Goal: Navigation & Orientation: Find specific page/section

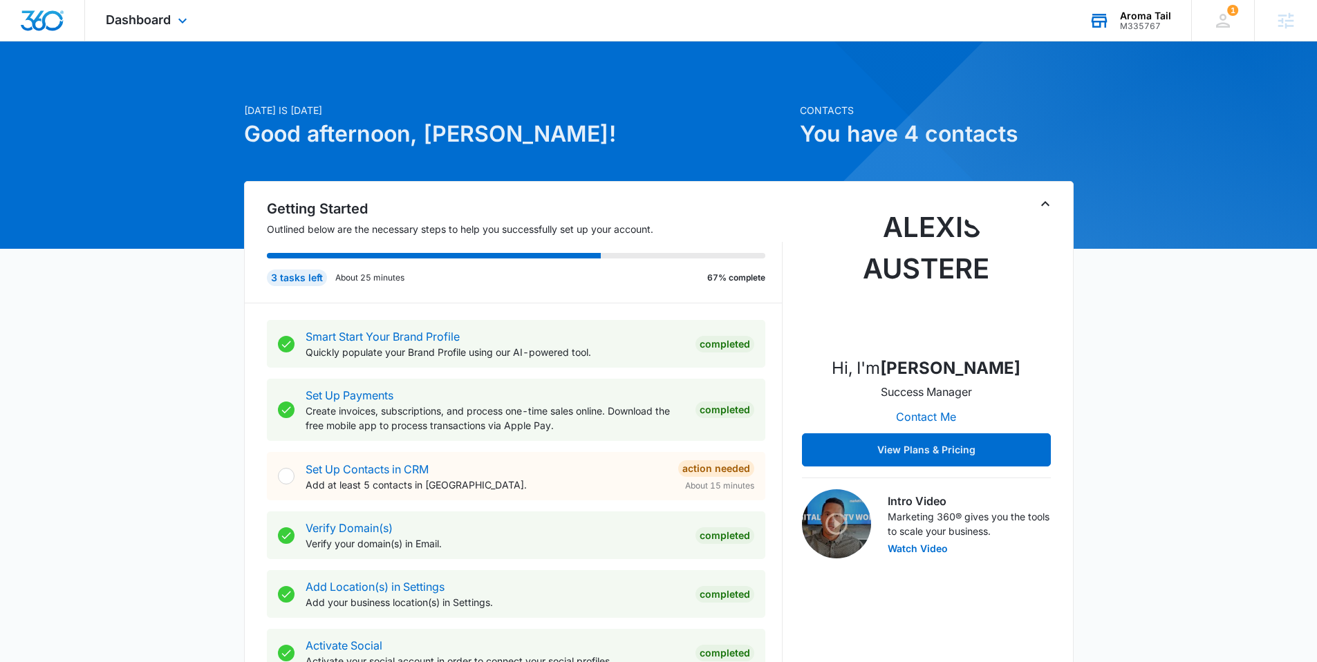
click at [1128, 16] on div "Aroma Tail" at bounding box center [1145, 15] width 51 height 11
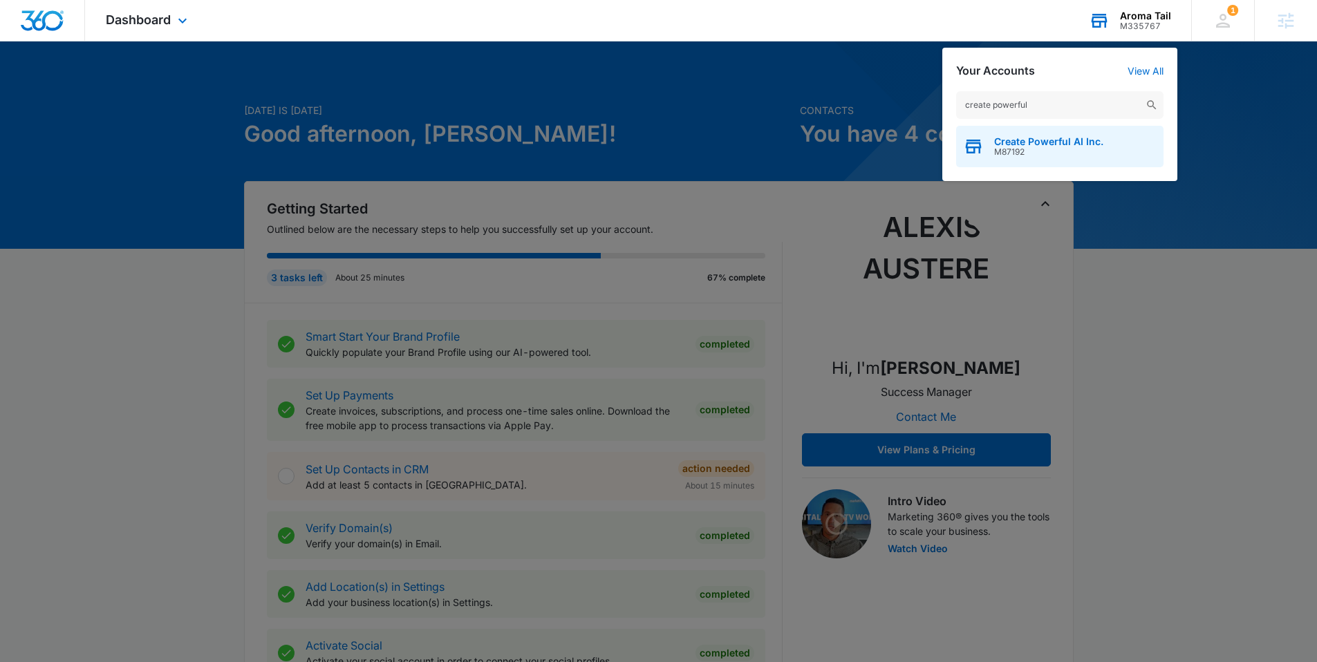
type input "create powerful"
click at [1040, 139] on span "Create Powerful AI Inc." at bounding box center [1048, 141] width 109 height 11
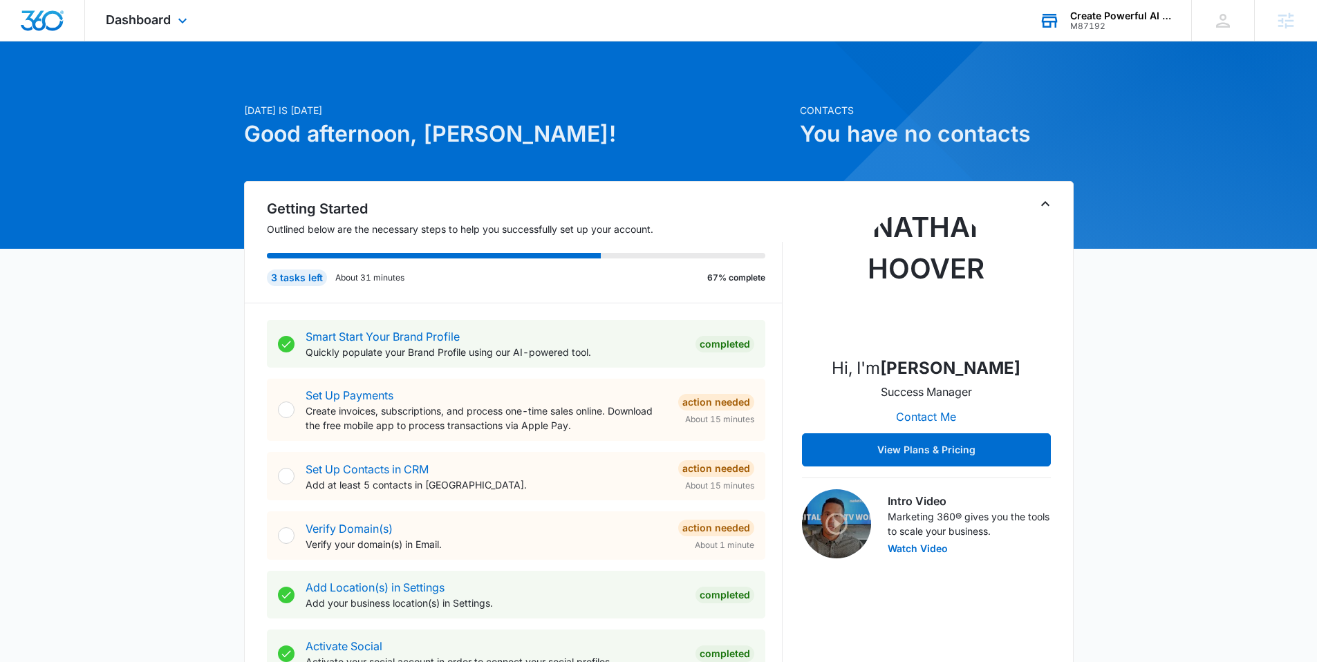
click at [171, 28] on div "Dashboard Apps Reputation Forms CRM Email Social Content Ads Intelligence Files…" at bounding box center [148, 20] width 126 height 41
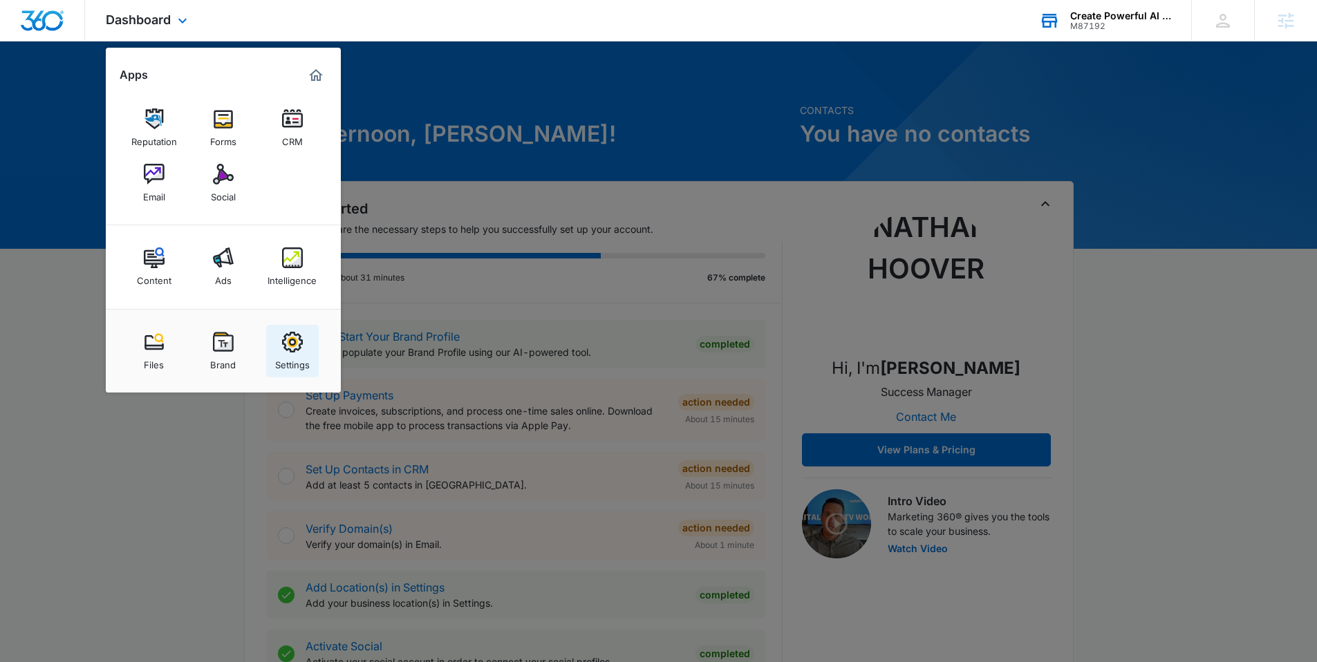
click at [304, 331] on link "Settings" at bounding box center [292, 351] width 53 height 53
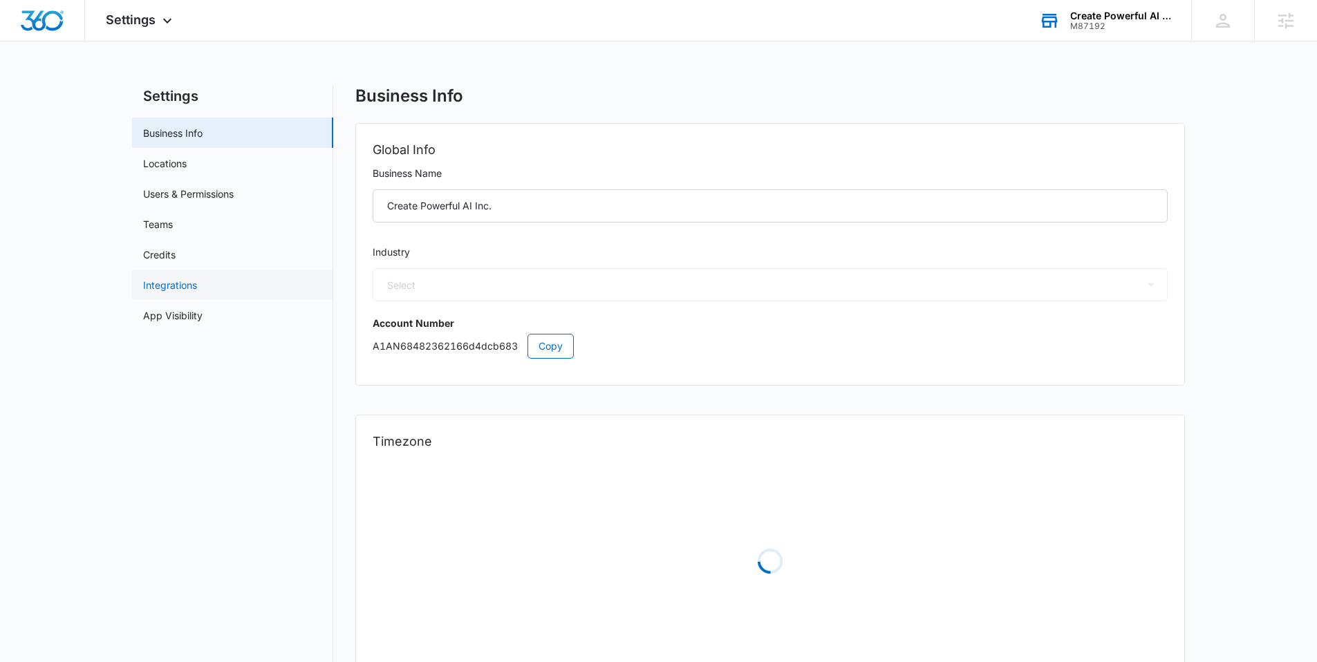
select select "52"
select select "US"
select select "America/New_York"
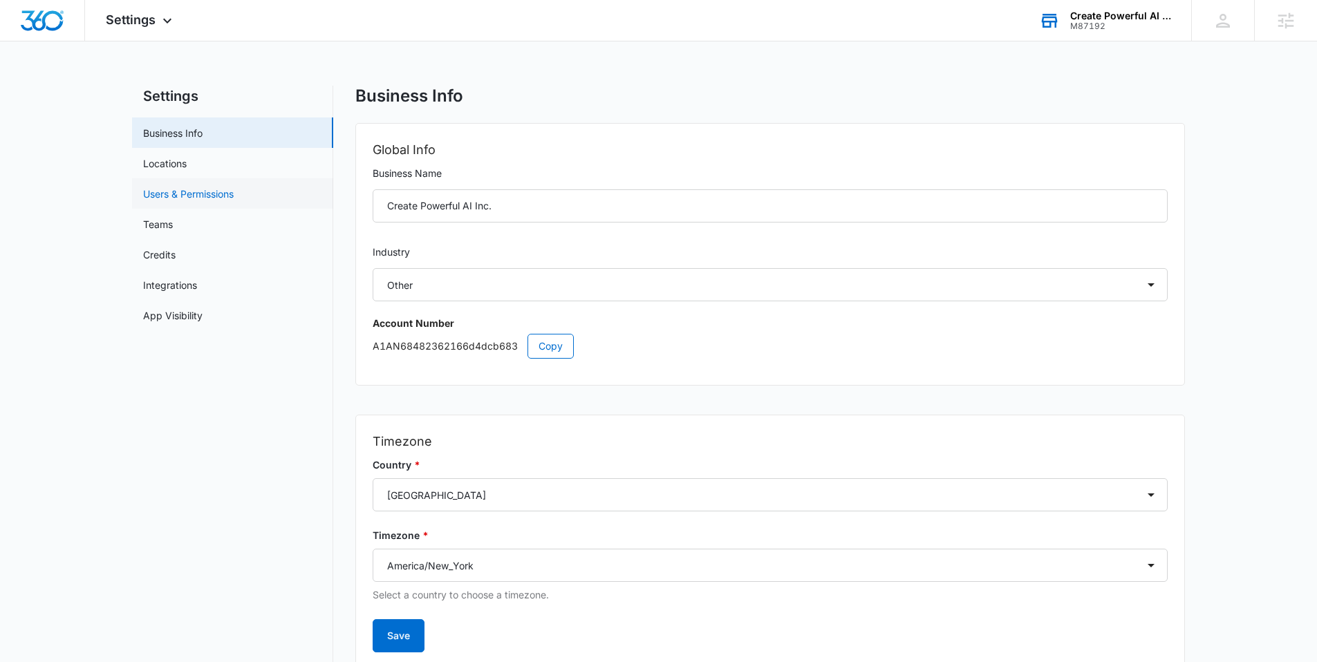
click at [195, 194] on link "Users & Permissions" at bounding box center [188, 194] width 91 height 15
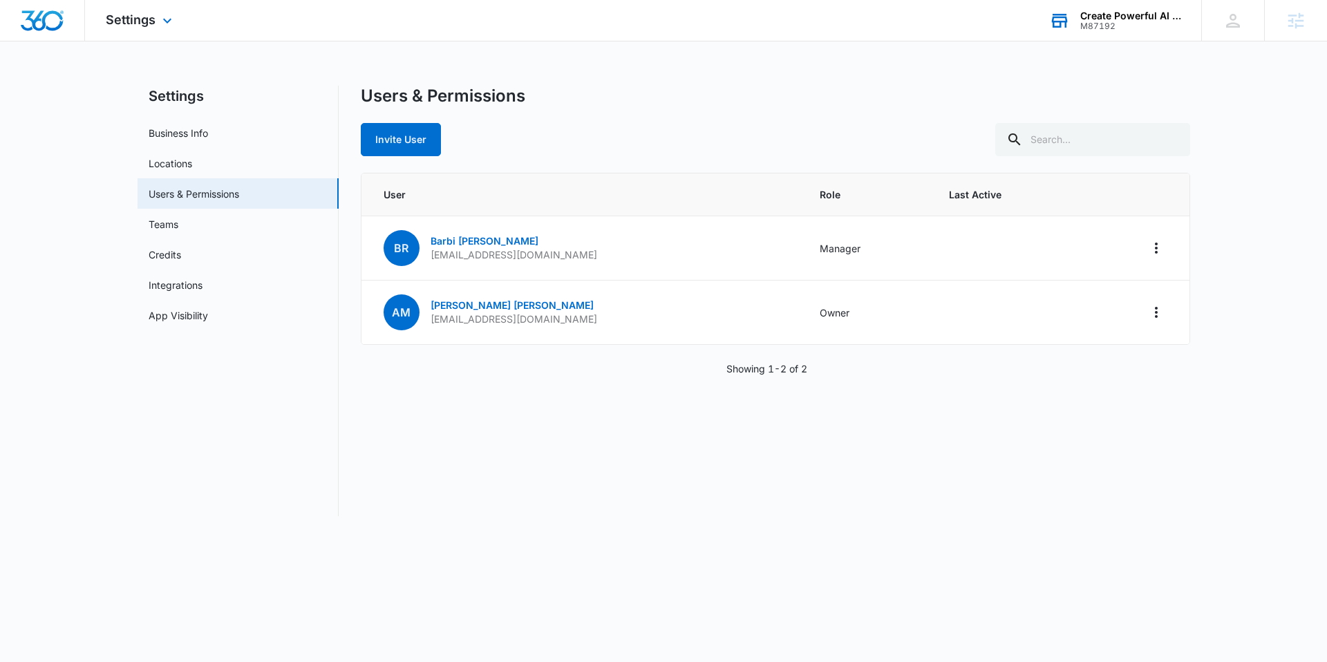
click at [151, 29] on div "Settings Apps Reputation Forms CRM Email Social Content Ads Intelligence Files …" at bounding box center [140, 20] width 111 height 41
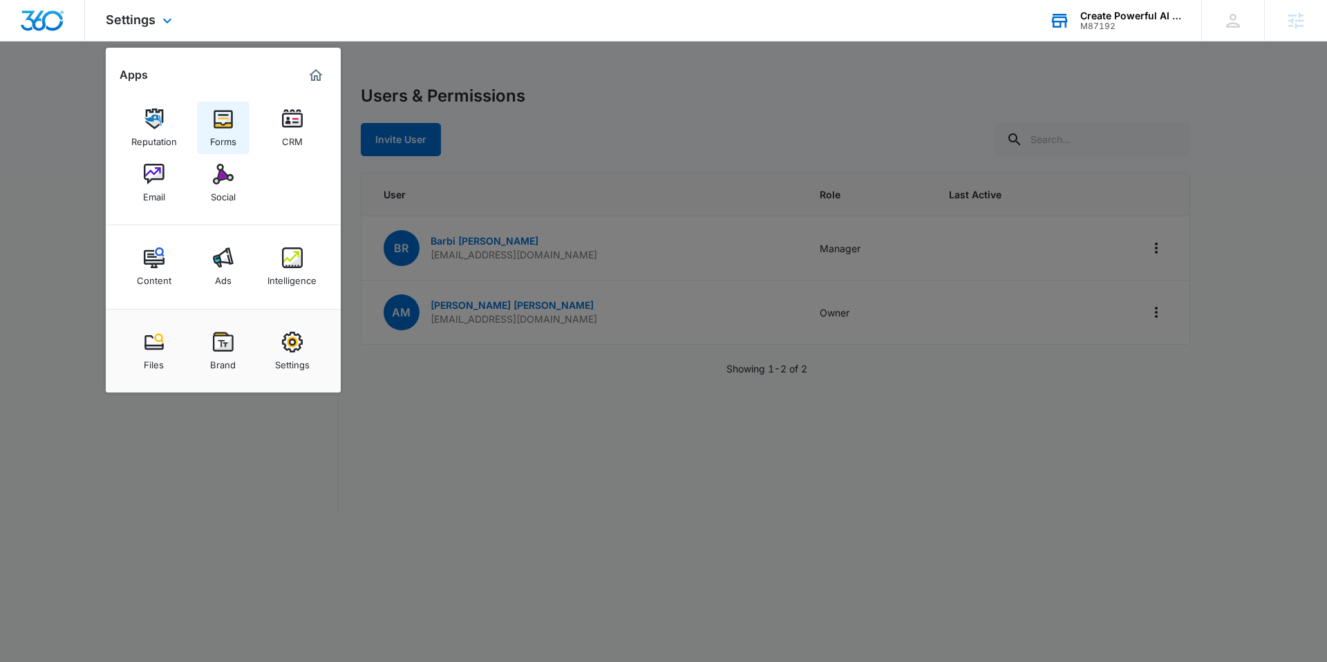
click at [223, 129] on img at bounding box center [223, 119] width 21 height 21
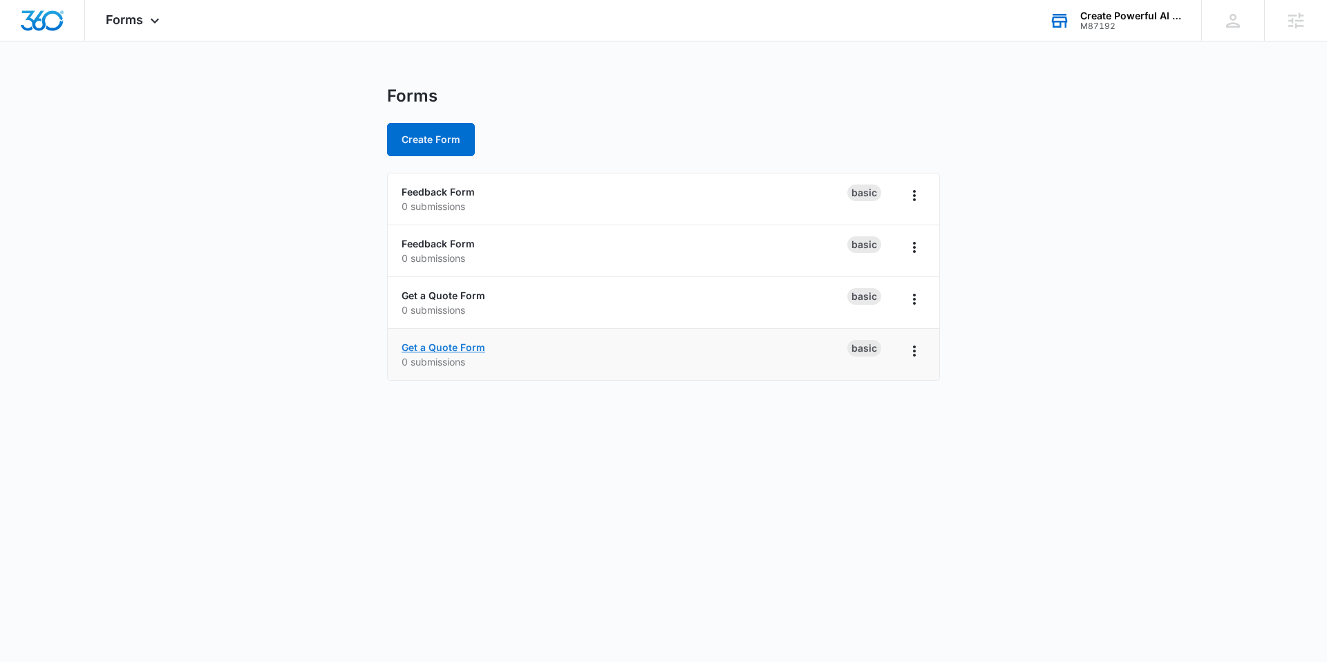
click at [453, 346] on link "Get a Quote Form" at bounding box center [444, 347] width 84 height 12
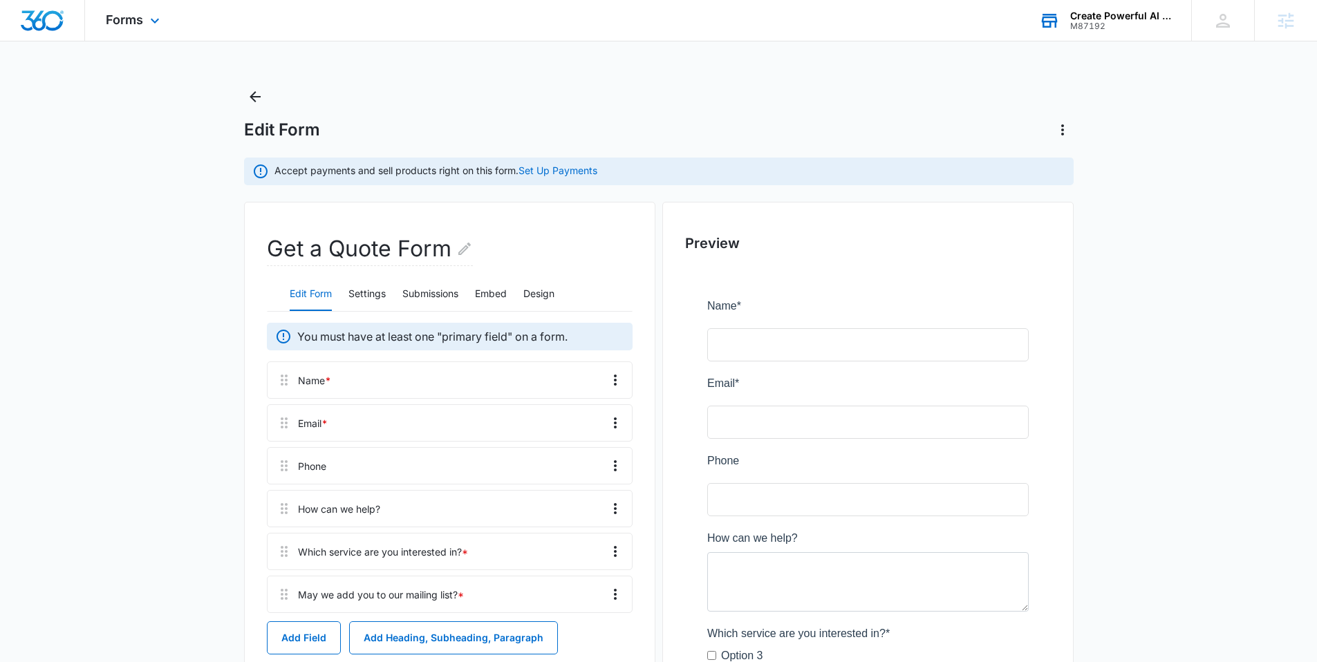
click at [45, 17] on img "Dashboard" at bounding box center [42, 20] width 44 height 21
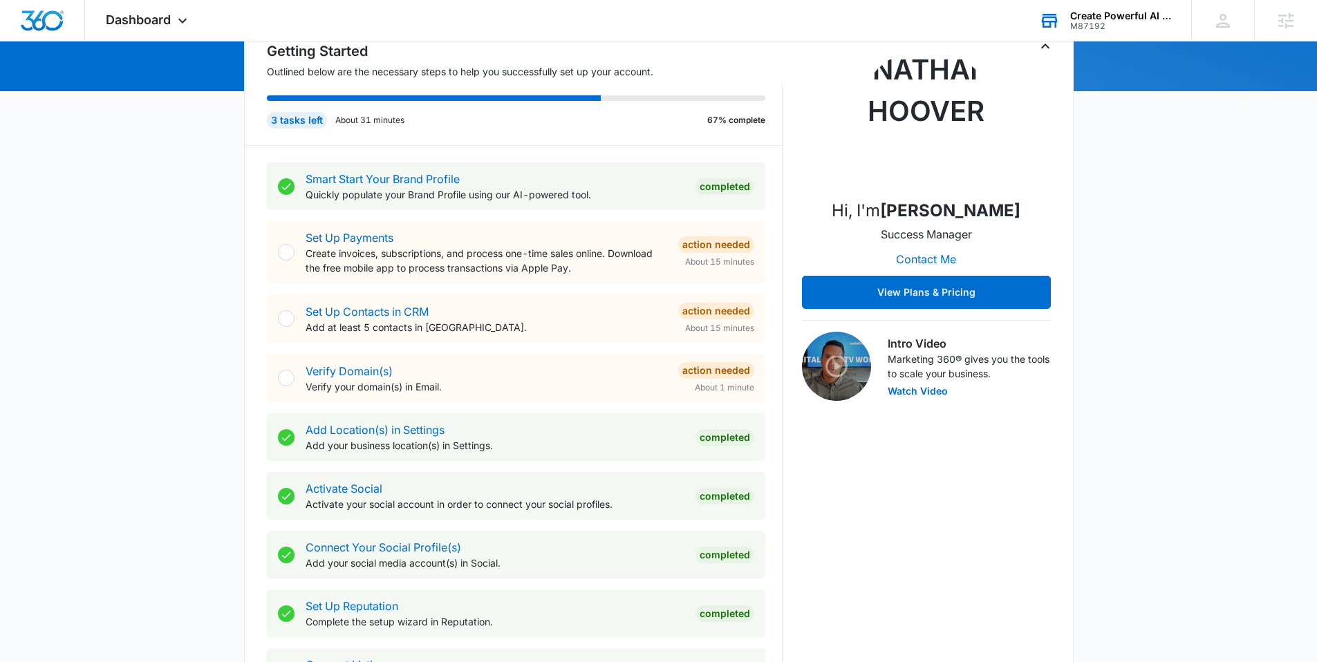
scroll to position [159, 0]
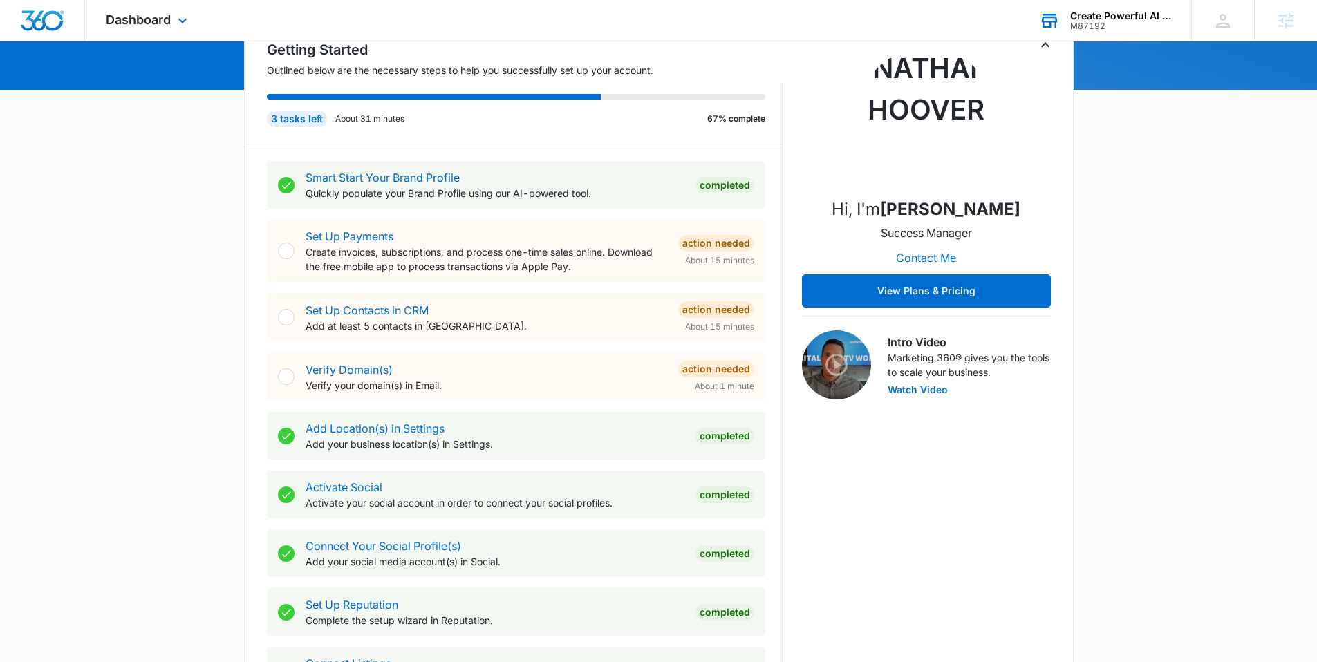
click at [196, 30] on div "Dashboard Apps Reputation Forms CRM Email Social Content Ads Intelligence Files…" at bounding box center [148, 20] width 126 height 41
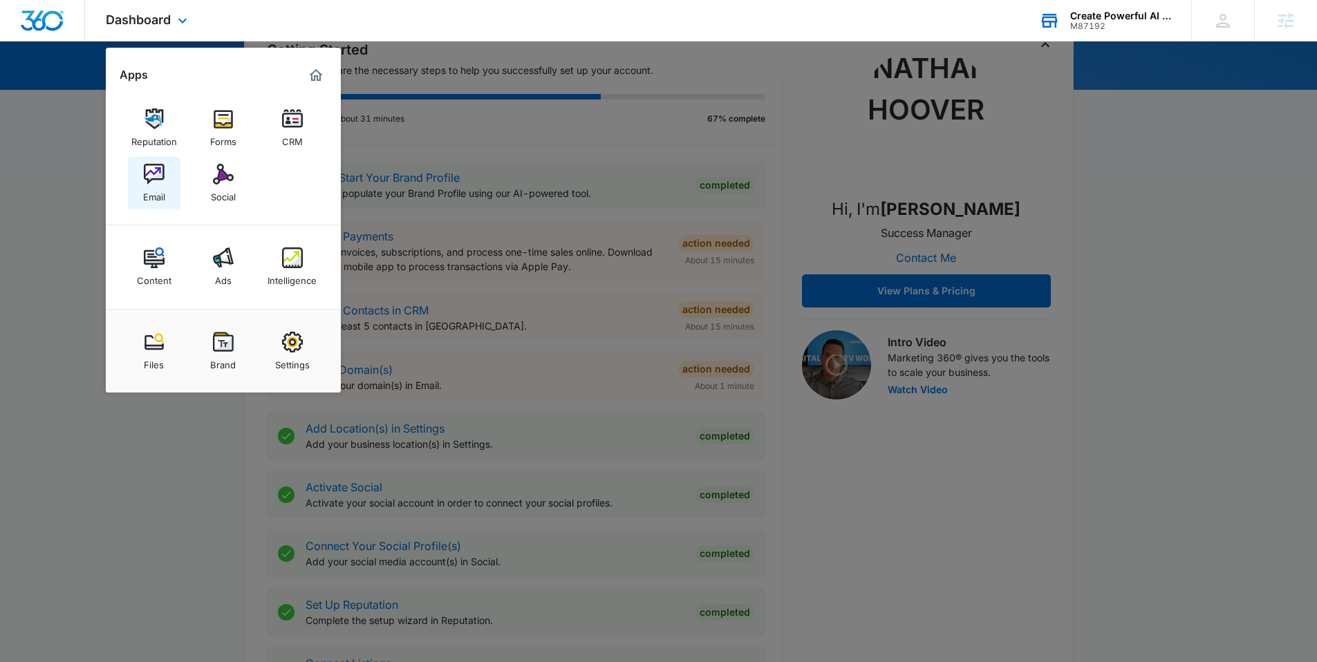
click at [159, 173] on img at bounding box center [154, 174] width 21 height 21
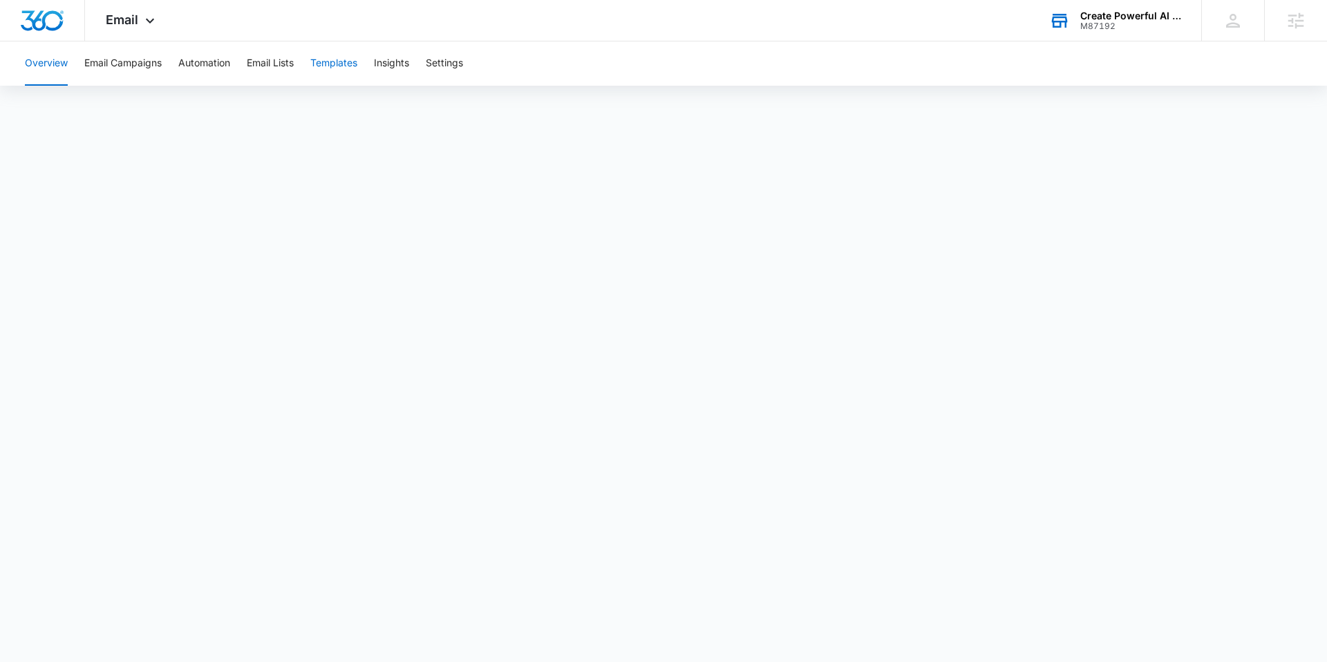
click at [337, 55] on button "Templates" at bounding box center [333, 63] width 47 height 44
click at [216, 67] on button "Automation" at bounding box center [204, 63] width 52 height 44
click at [350, 67] on button "Templates" at bounding box center [333, 63] width 47 height 44
click at [39, 8] on div at bounding box center [42, 20] width 85 height 41
click at [1110, 10] on div "Create Powerful AI Inc." at bounding box center [1130, 15] width 101 height 11
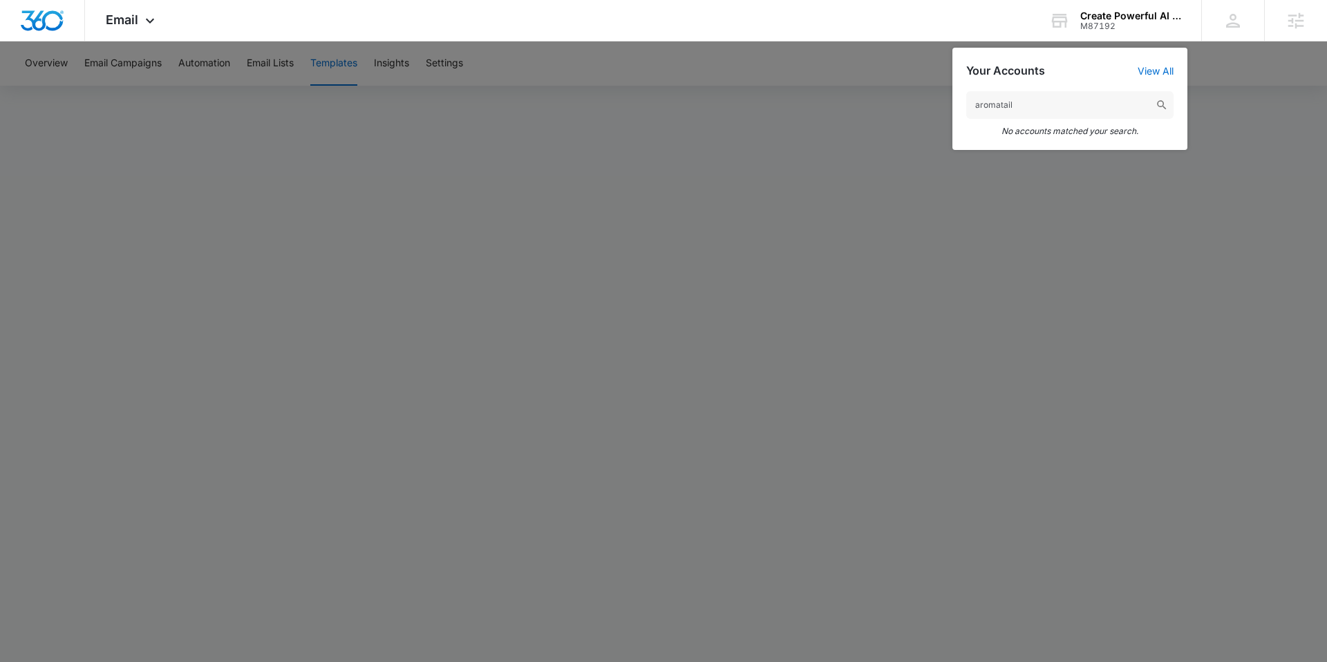
click at [1031, 113] on input "aromatail" at bounding box center [1069, 105] width 207 height 28
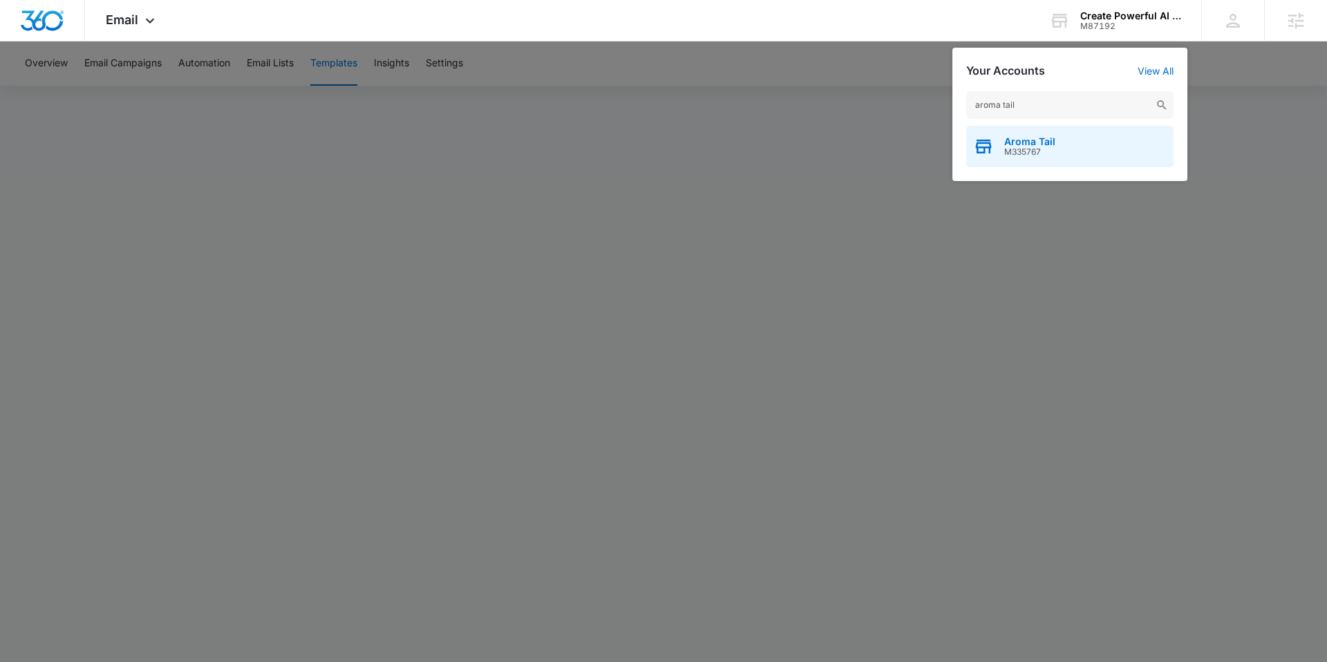
type input "aroma tail"
click at [1019, 140] on span "Aroma Tail" at bounding box center [1029, 141] width 51 height 11
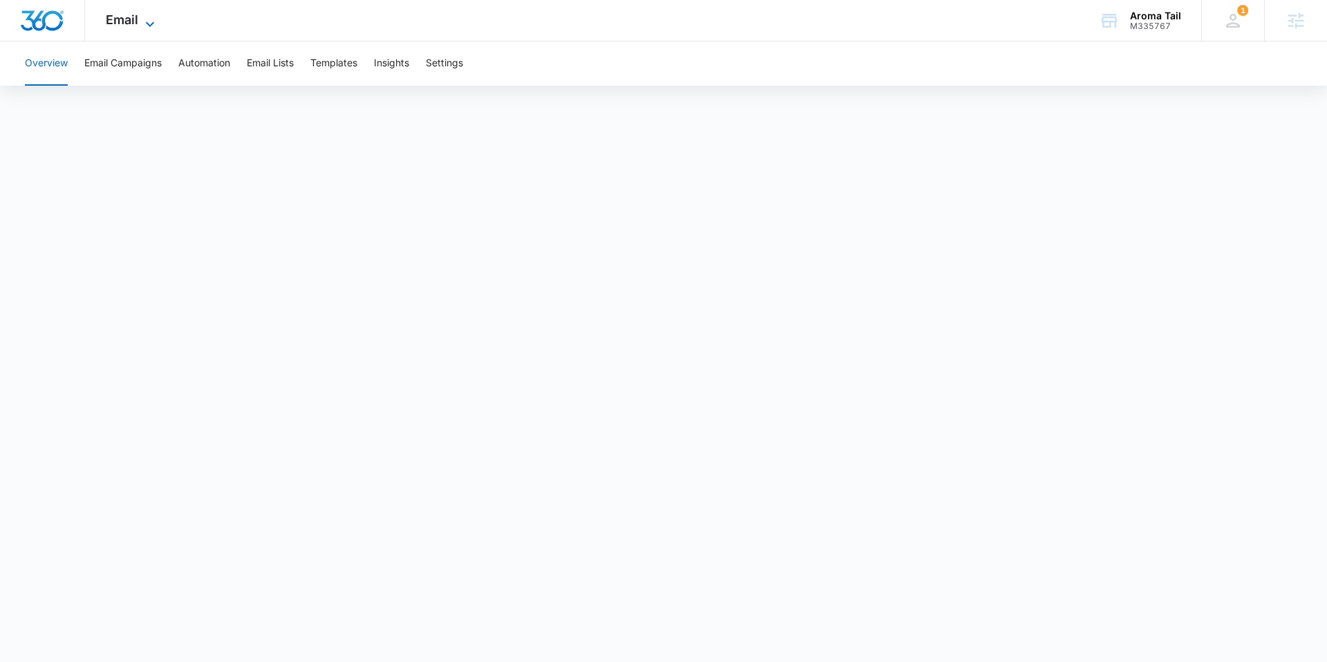
click at [133, 17] on span "Email" at bounding box center [122, 19] width 32 height 15
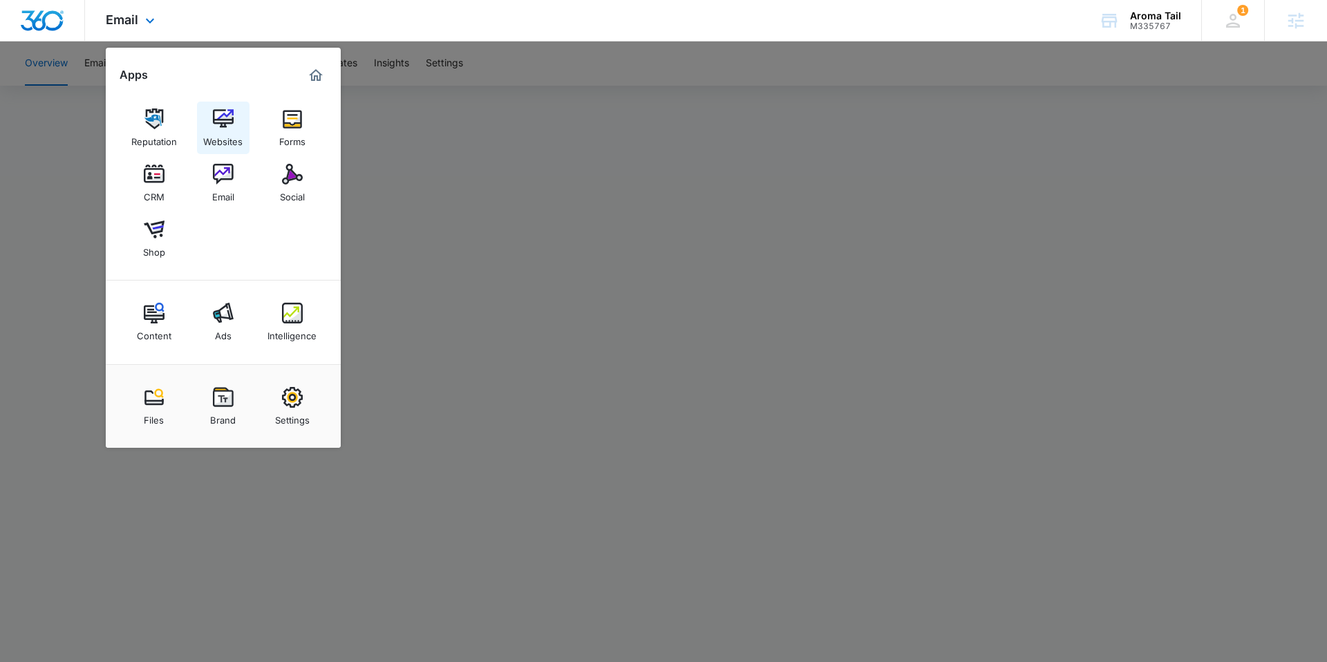
click at [236, 127] on link "Websites" at bounding box center [223, 128] width 53 height 53
